Goal: Find specific page/section: Find specific page/section

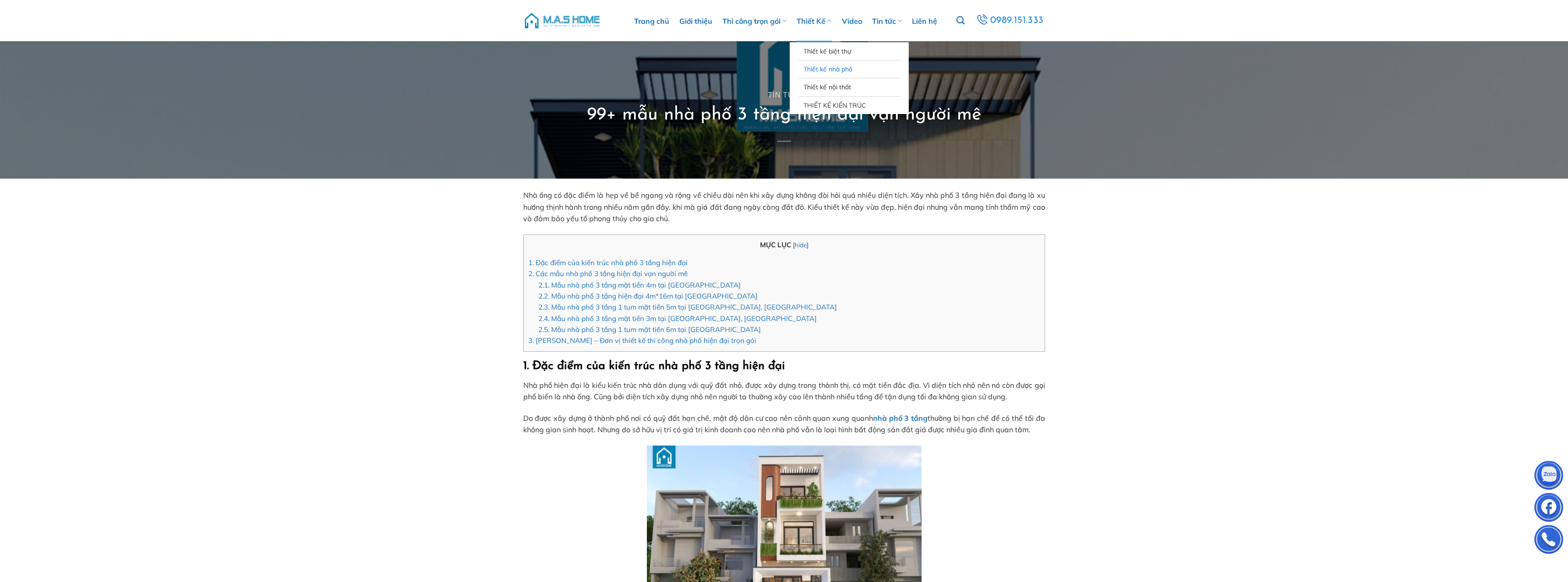
click at [830, 65] on link "Thiết kế nhà phố" at bounding box center [849, 68] width 91 height 17
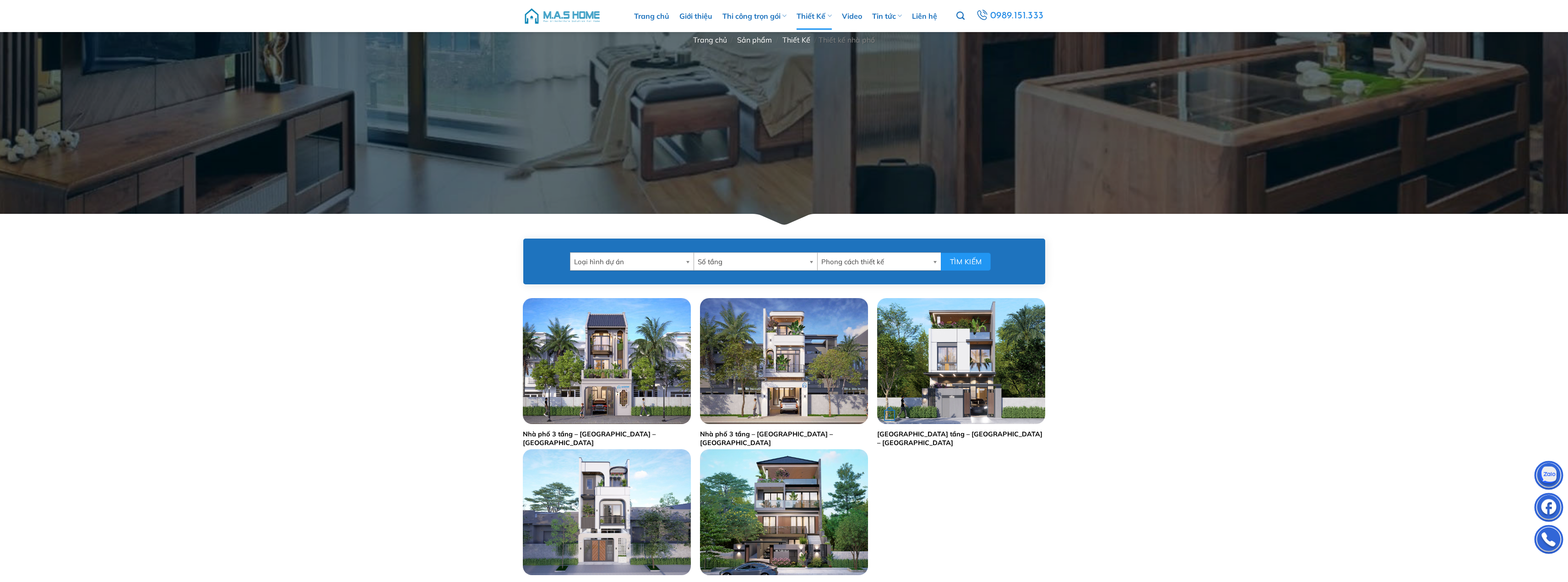
scroll to position [366, 0]
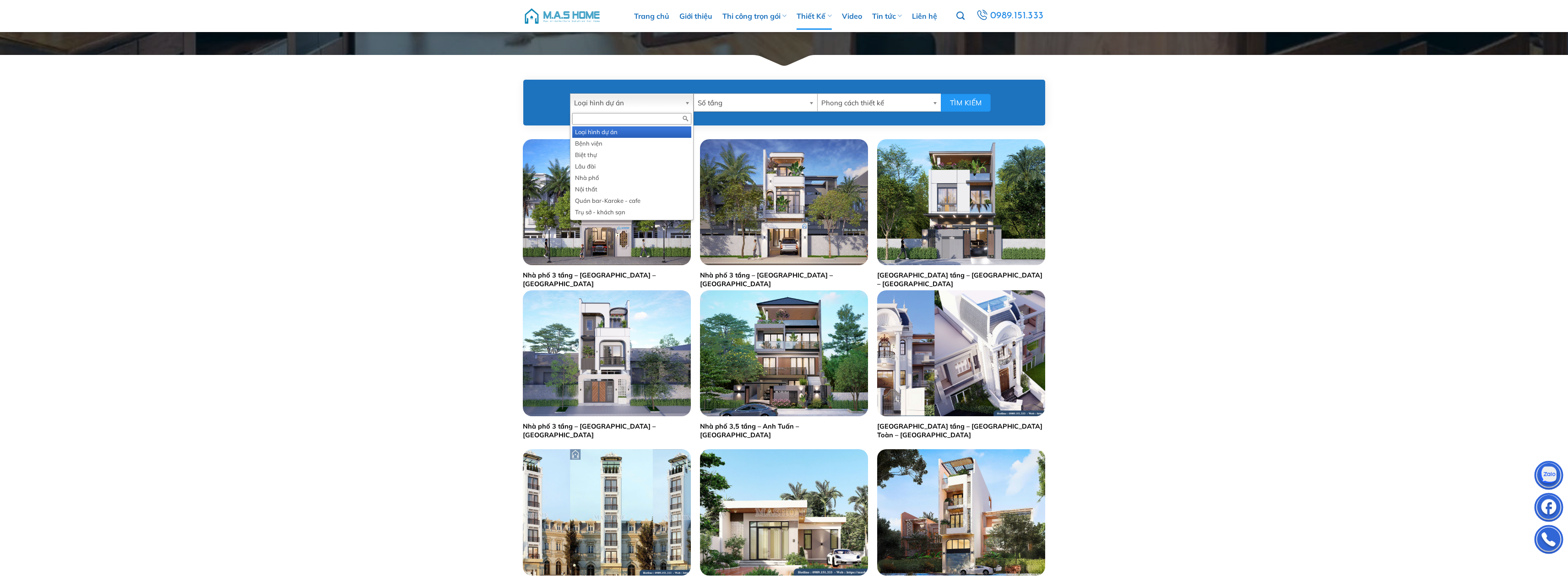
click at [655, 103] on span "Loại hình dự án" at bounding box center [627, 103] width 107 height 19
click at [622, 182] on li "Nhà phố" at bounding box center [632, 178] width 119 height 12
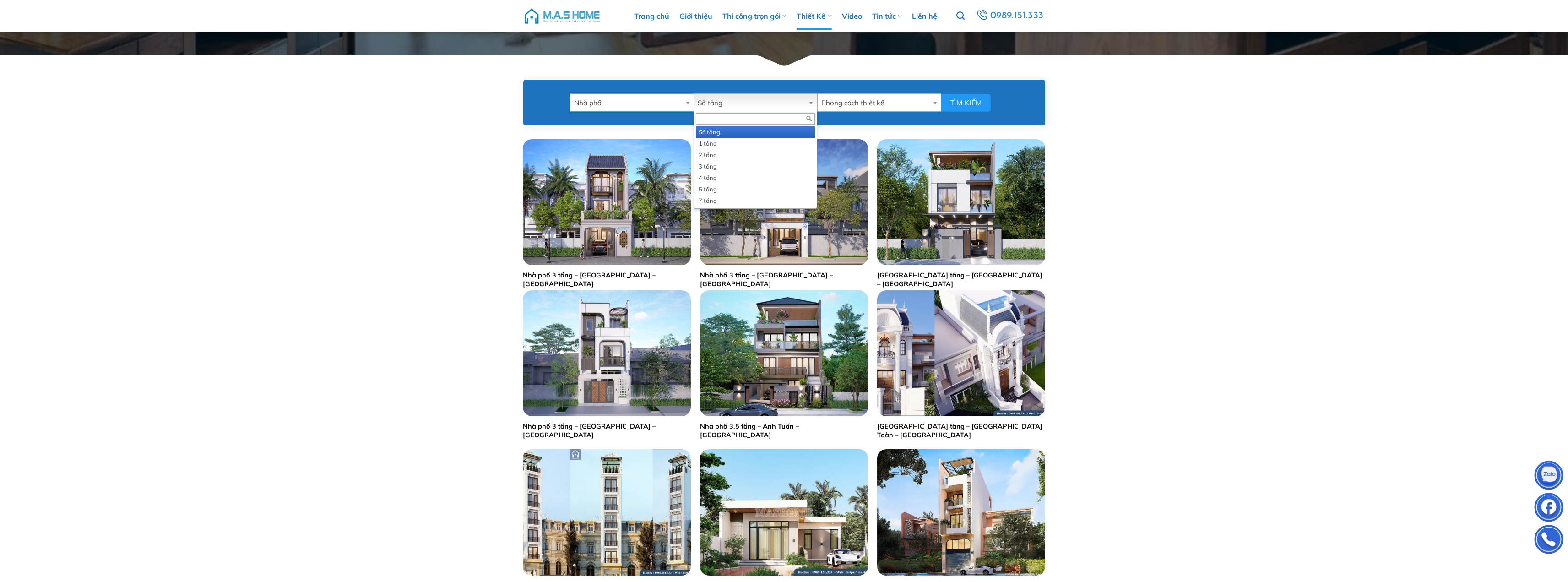
click at [707, 100] on span "Số tầng" at bounding box center [751, 103] width 107 height 19
click at [730, 168] on li "3 tầng" at bounding box center [756, 166] width 119 height 12
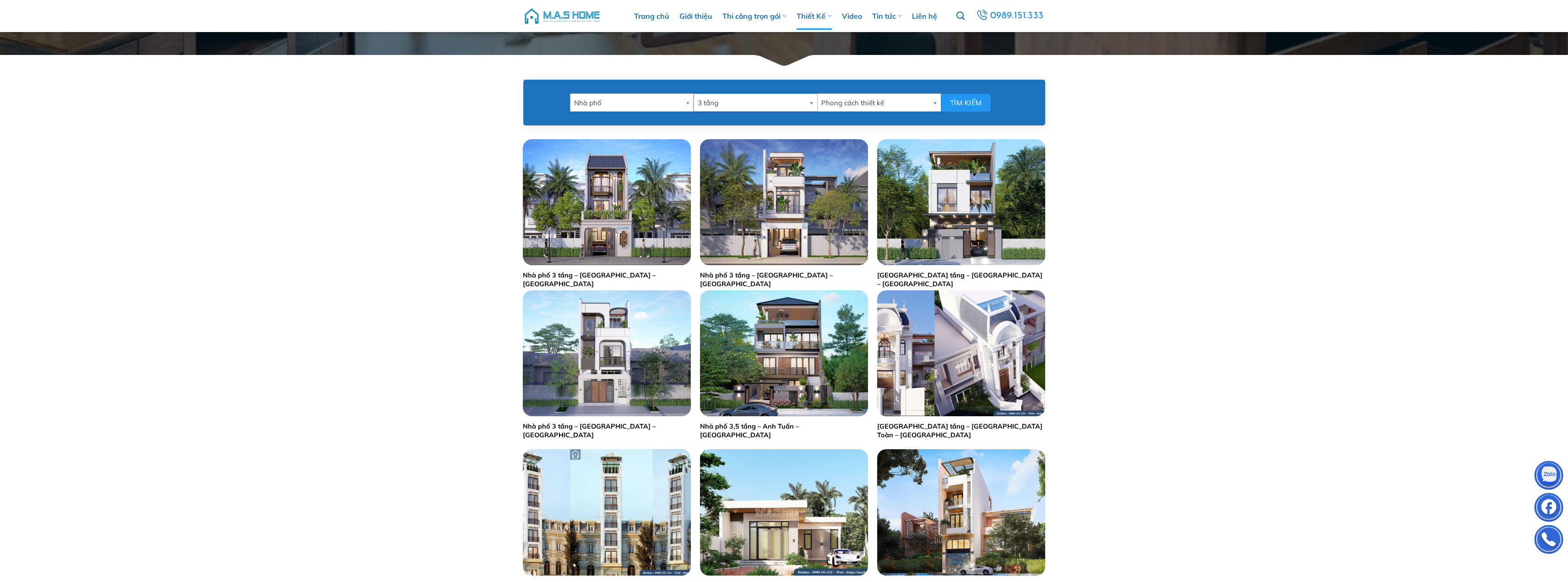
click at [930, 107] on link "Phong cách thiết kế" at bounding box center [878, 102] width 123 height 19
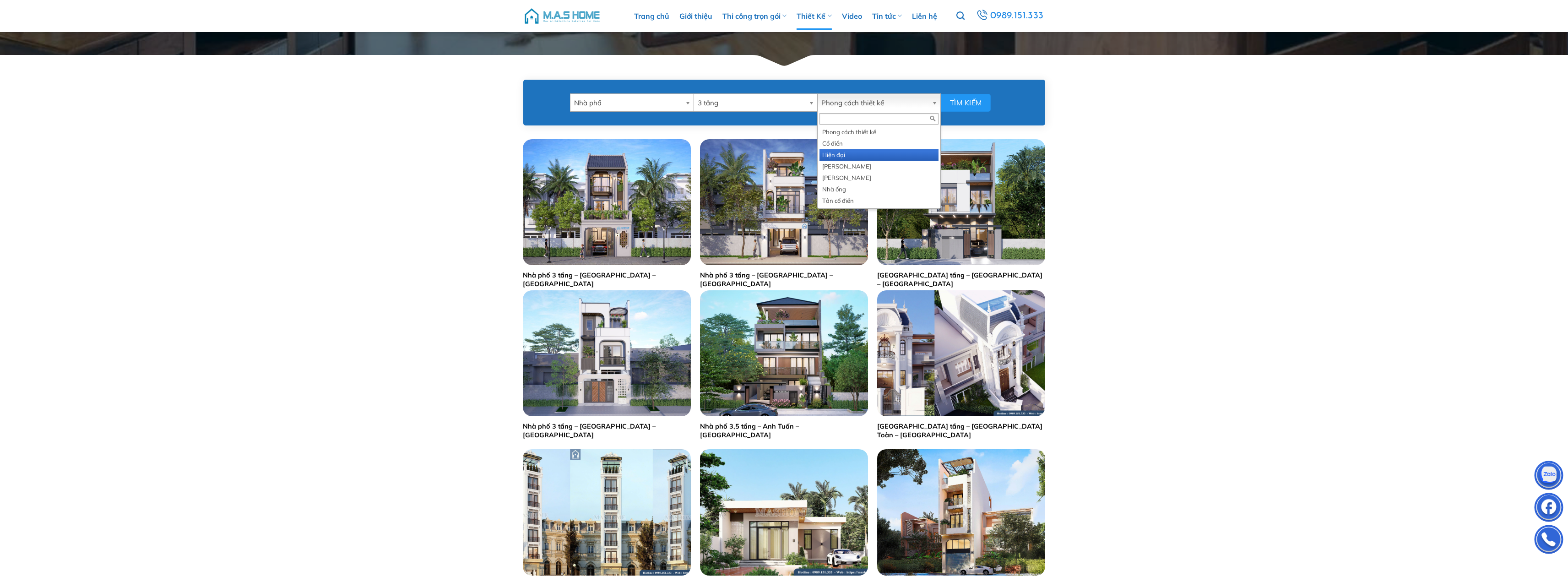
click at [892, 155] on li "Hiện đại" at bounding box center [879, 155] width 119 height 12
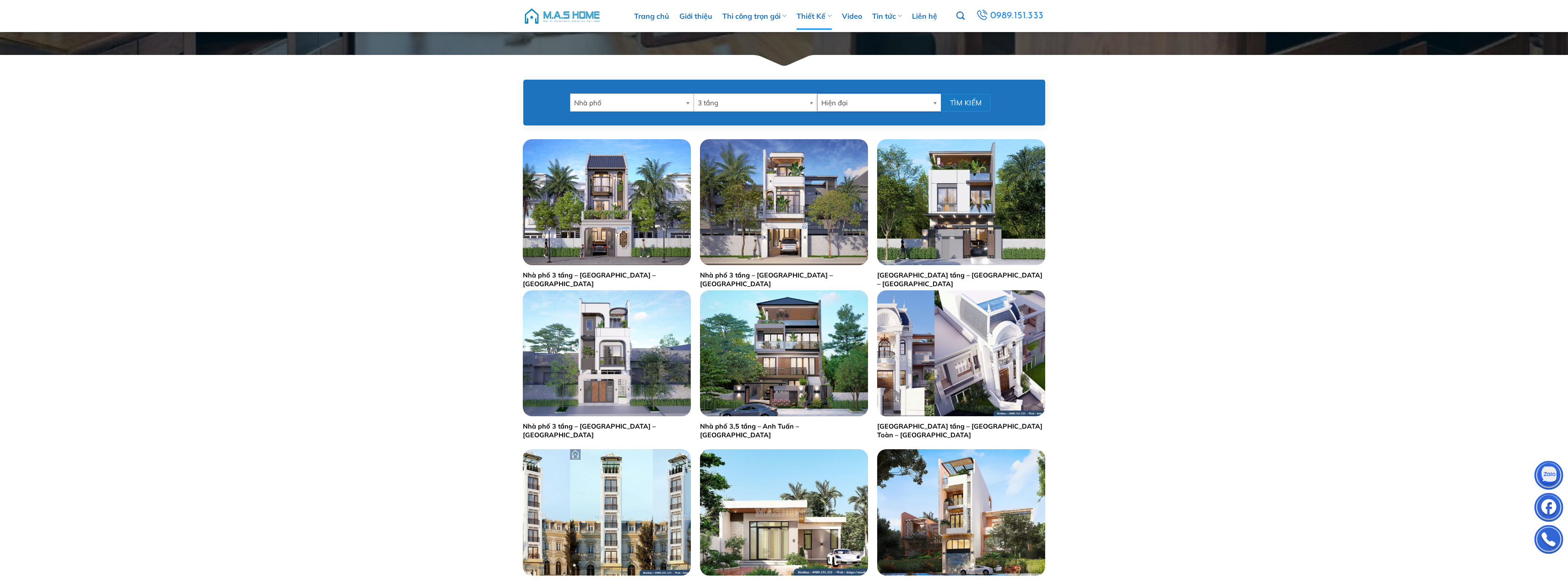
click at [945, 99] on button "Tìm kiếm" at bounding box center [966, 103] width 50 height 18
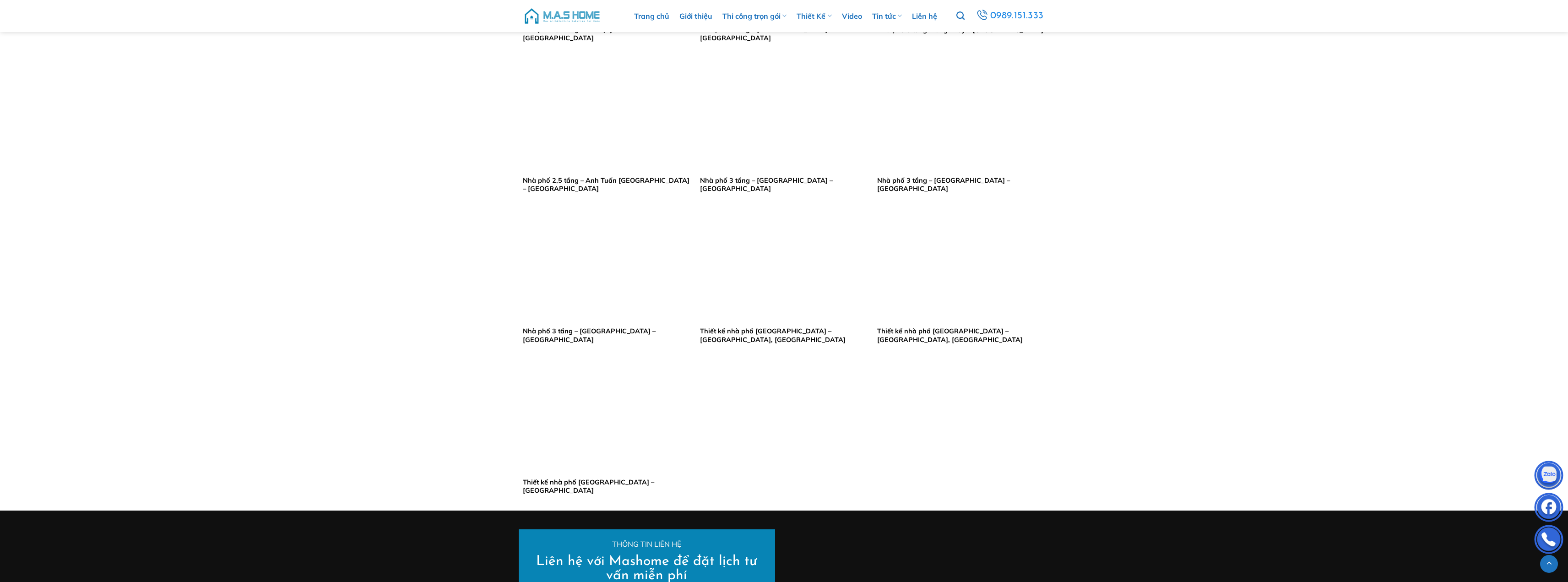
scroll to position [961, 0]
